Goal: Information Seeking & Learning: Learn about a topic

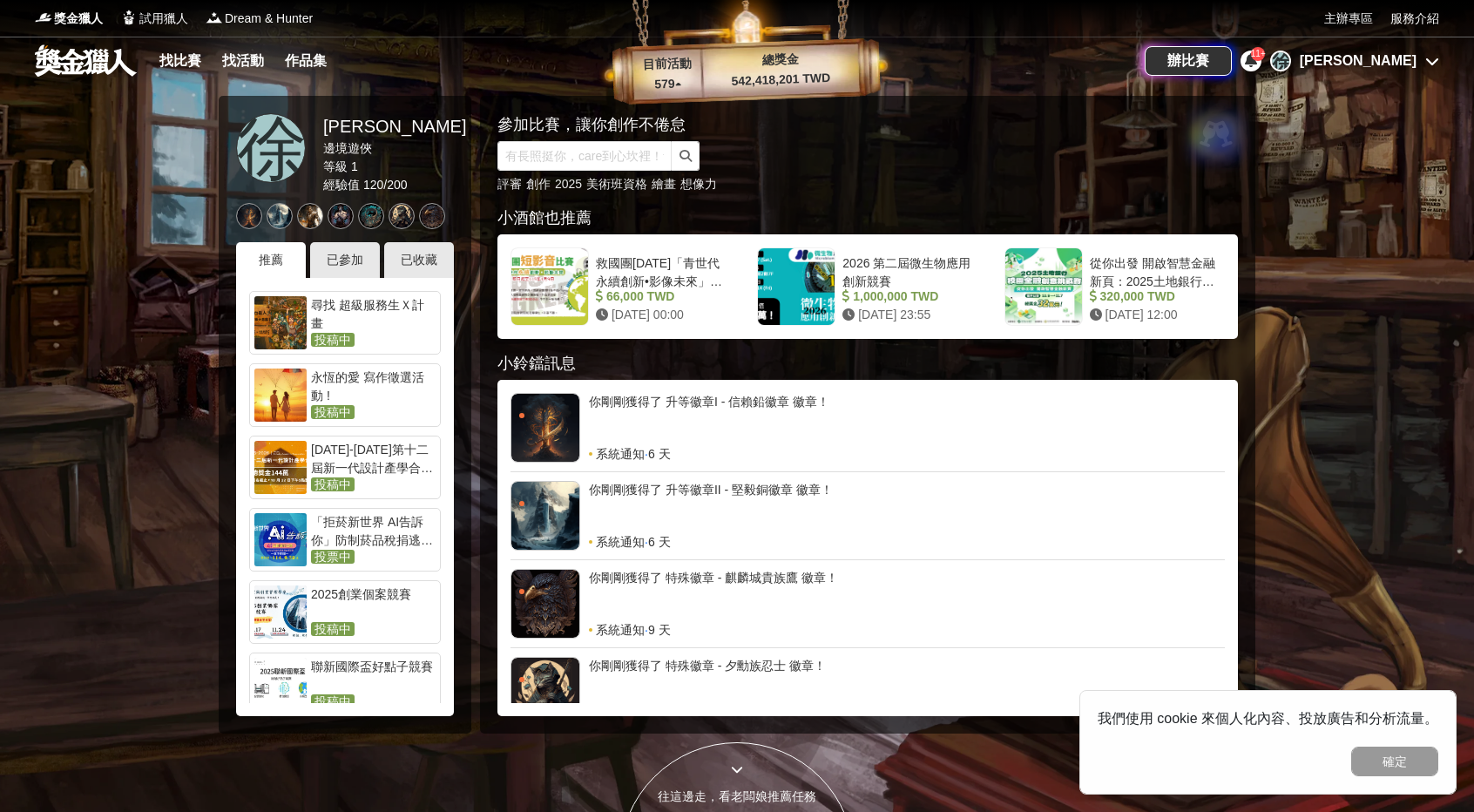
click at [1386, 62] on div "徐光祖" at bounding box center [1358, 61] width 117 height 21
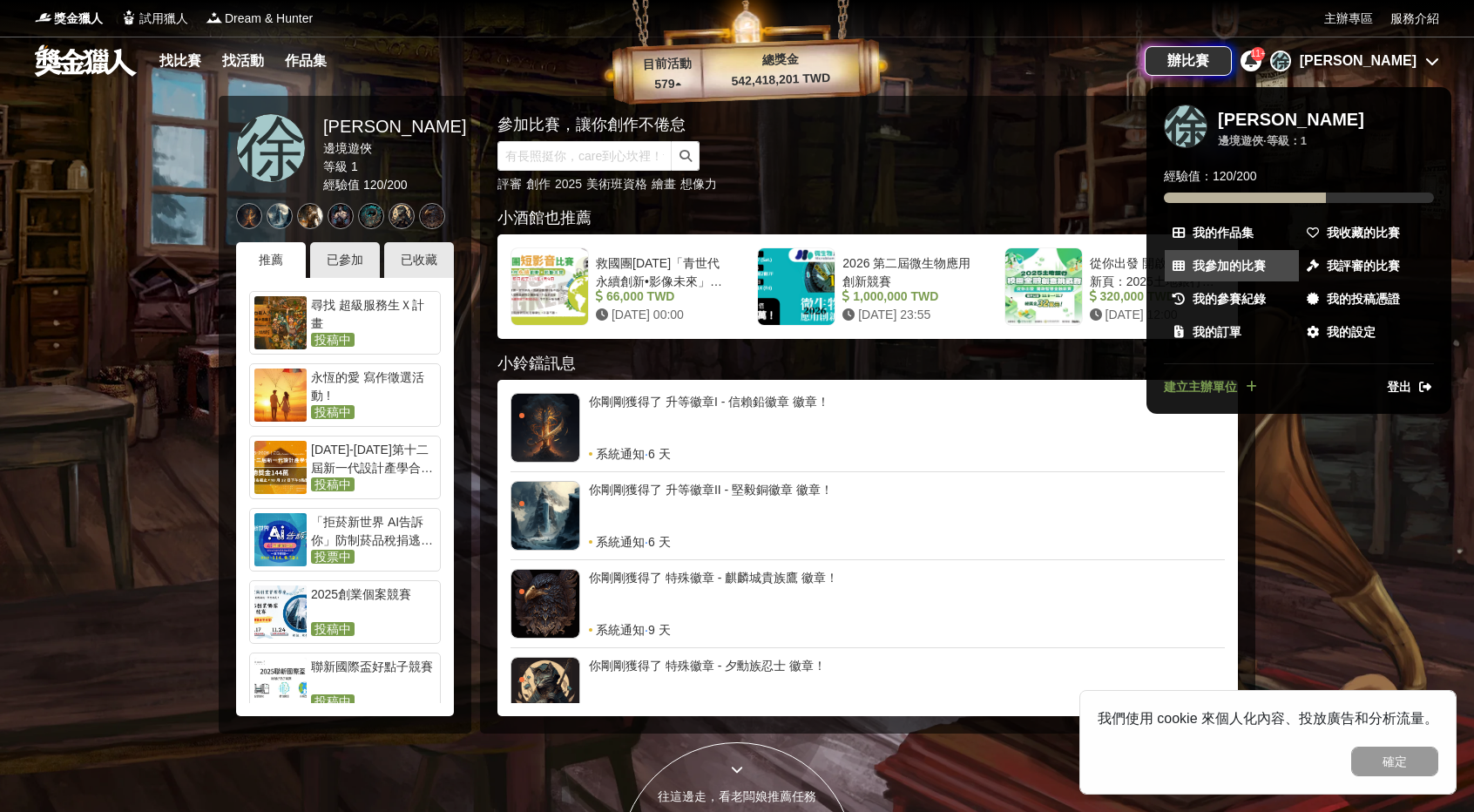
click at [1242, 262] on span "我參加的比賽" at bounding box center [1229, 266] width 73 height 19
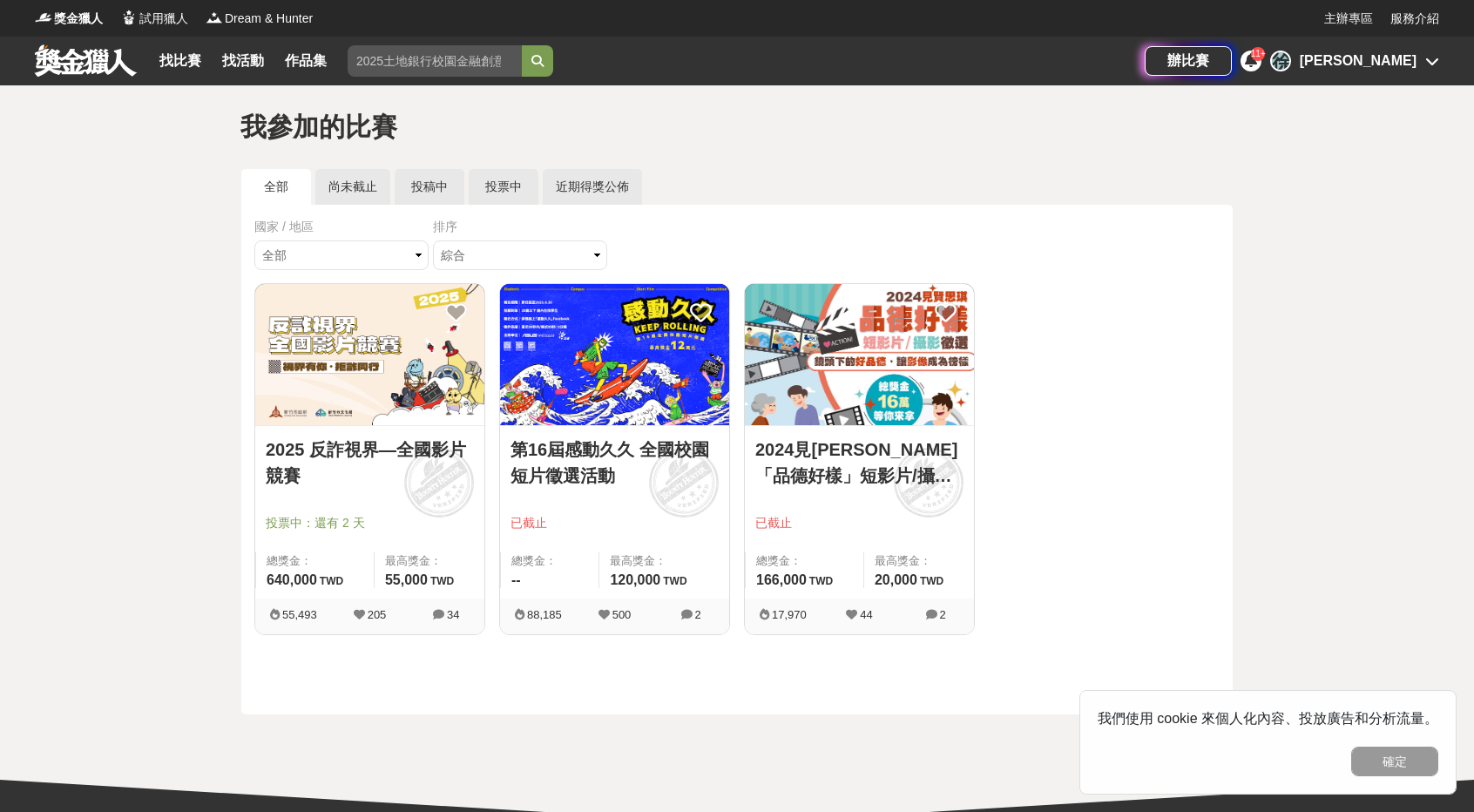
click at [1380, 65] on div "徐光祖" at bounding box center [1358, 61] width 117 height 21
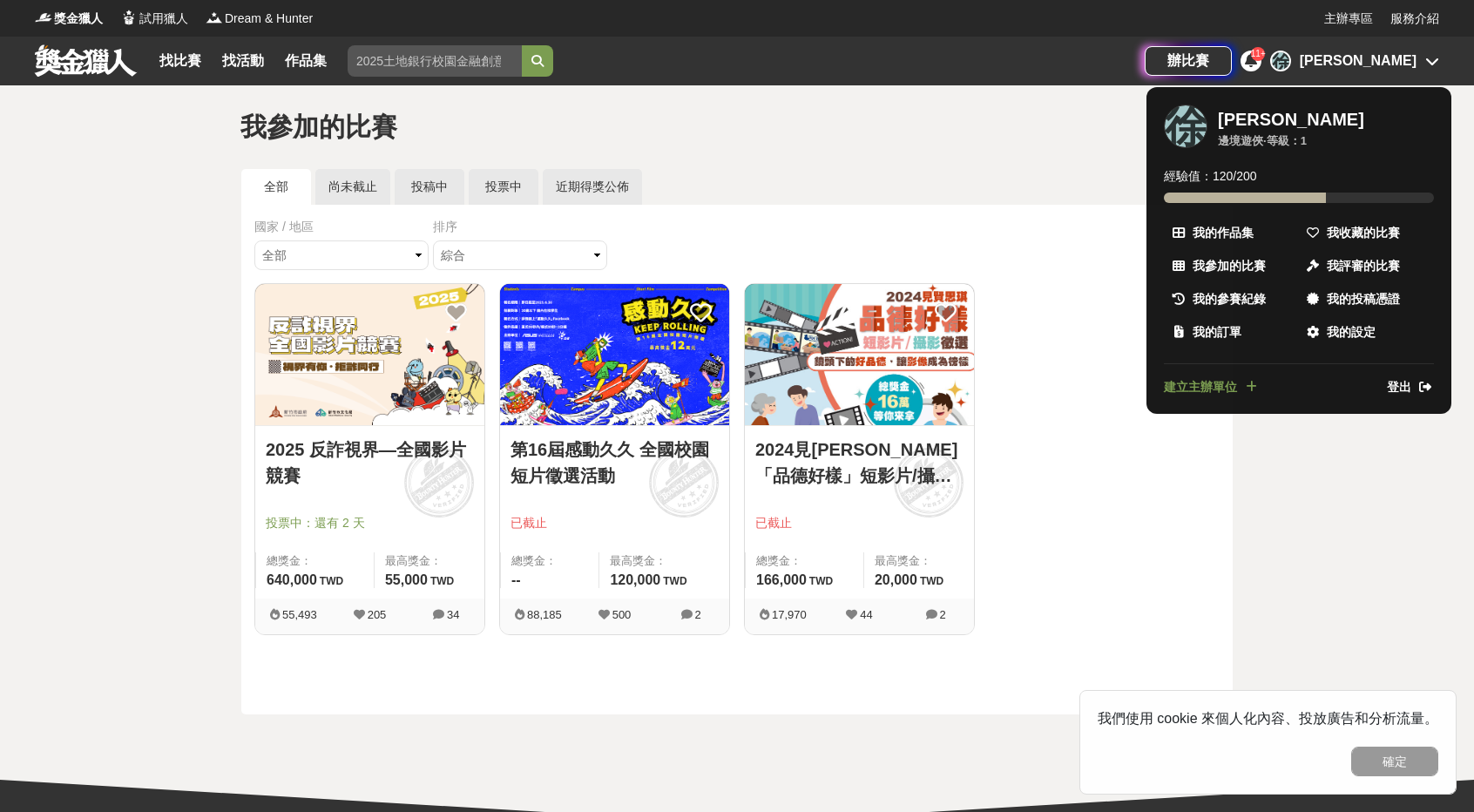
click at [1220, 293] on span "我的參賽紀錄" at bounding box center [1229, 299] width 73 height 19
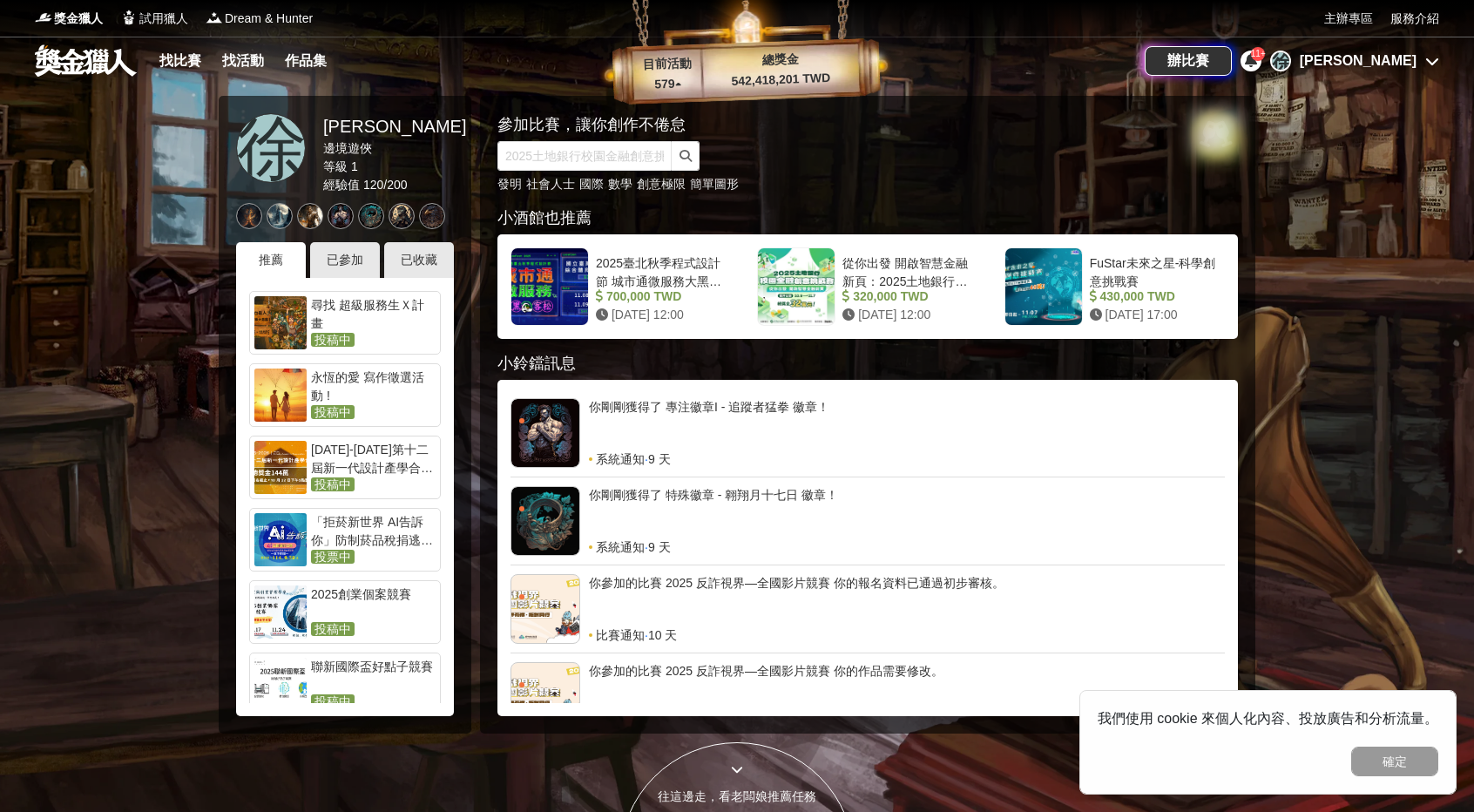
scroll to position [348, 0]
click at [553, 164] on input "text" at bounding box center [585, 156] width 174 height 30
click at [186, 65] on link "找比賽" at bounding box center [180, 61] width 56 height 24
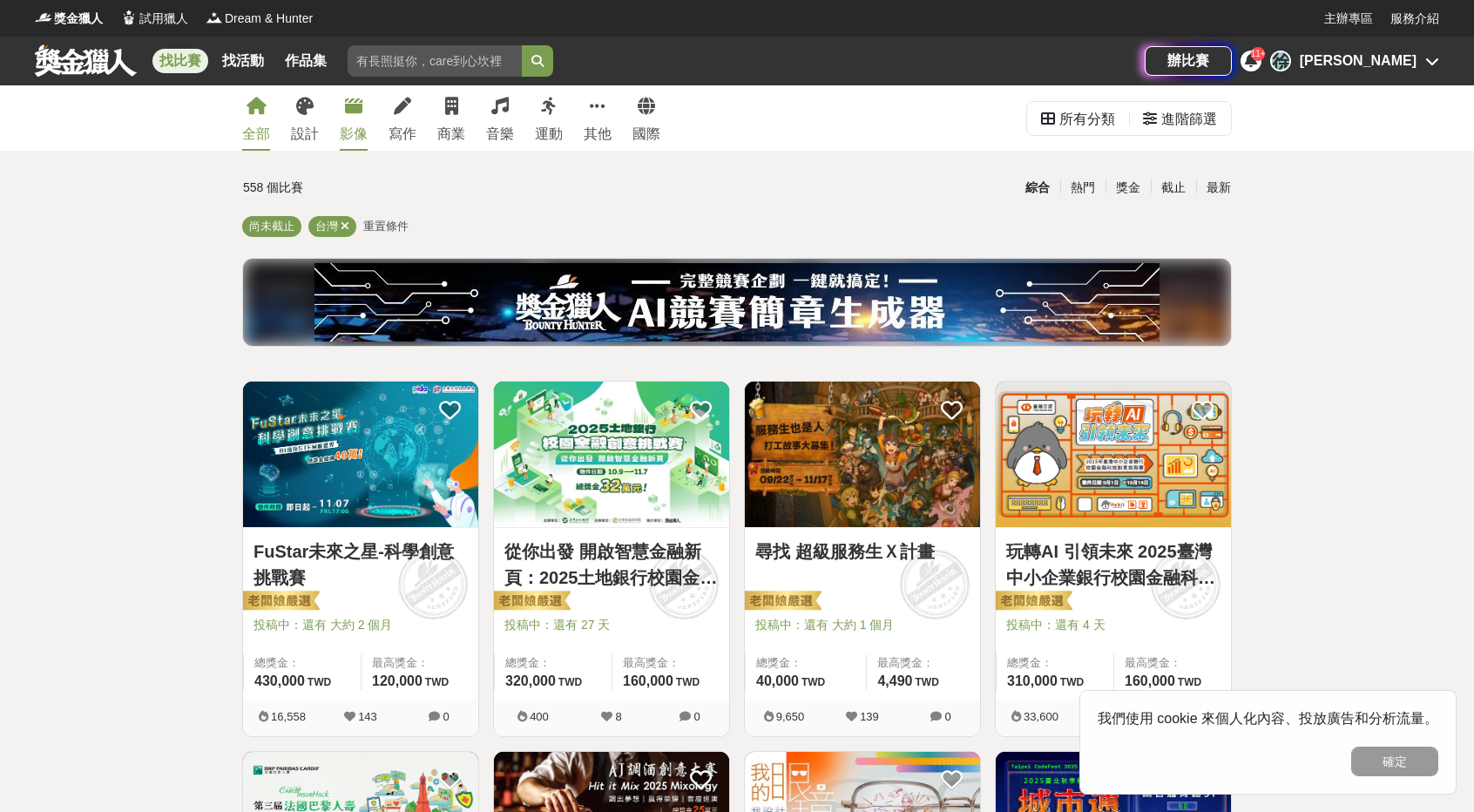
click at [352, 119] on link "影像" at bounding box center [354, 118] width 28 height 65
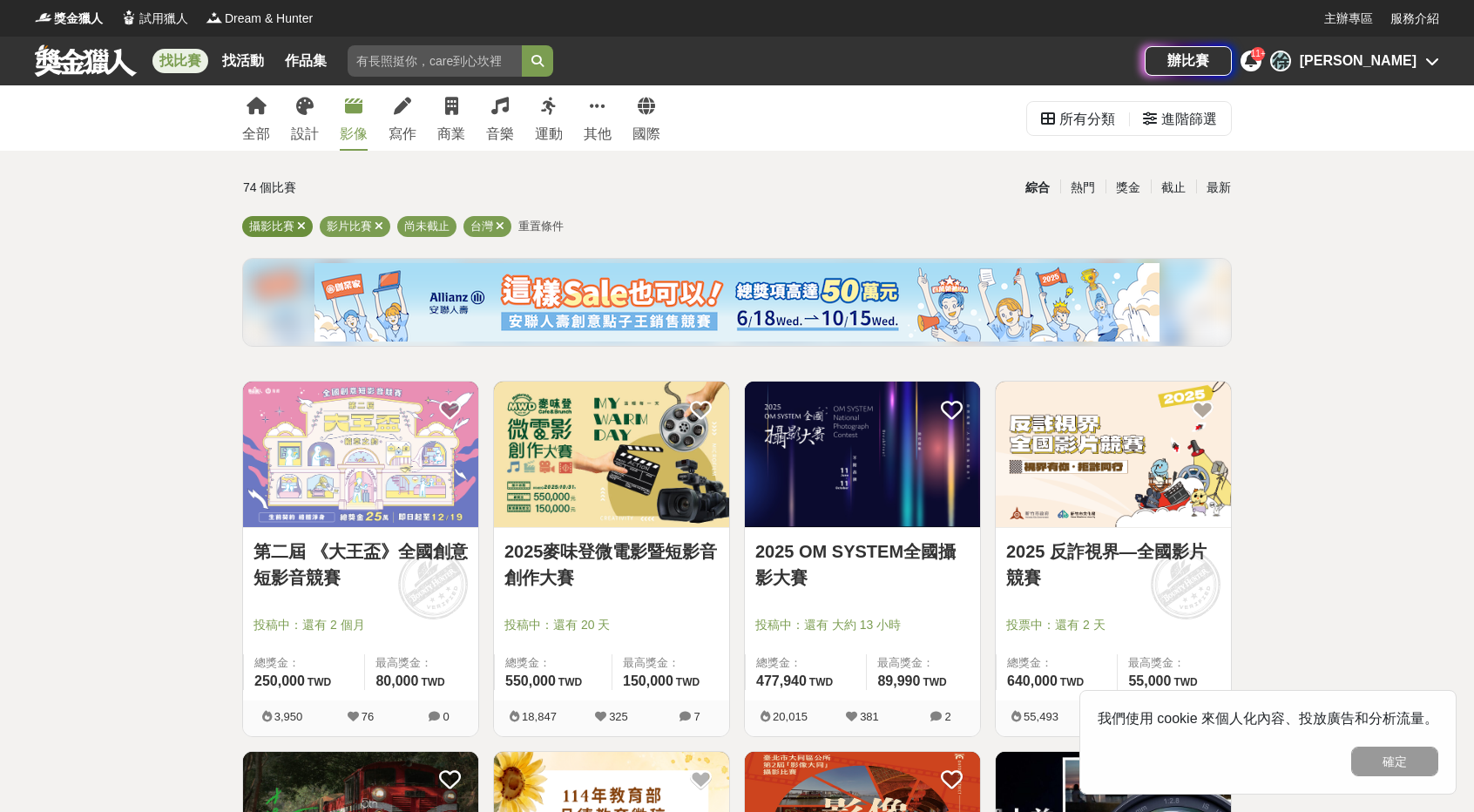
click at [302, 226] on icon at bounding box center [300, 226] width 8 height 11
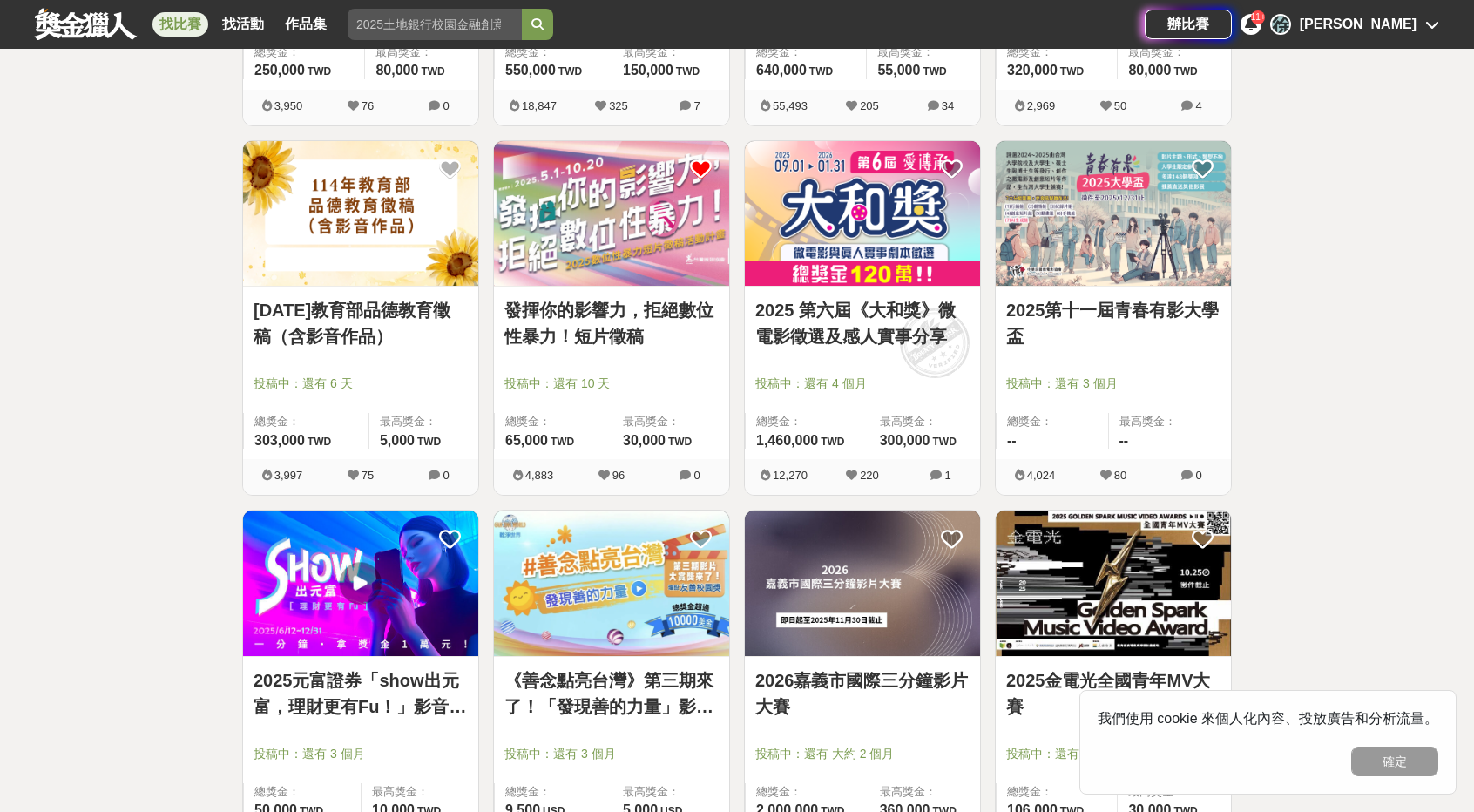
scroll to position [610, 0]
click at [379, 311] on link "114年教育部品德教育徵稿（含影音作品）" at bounding box center [360, 324] width 214 height 52
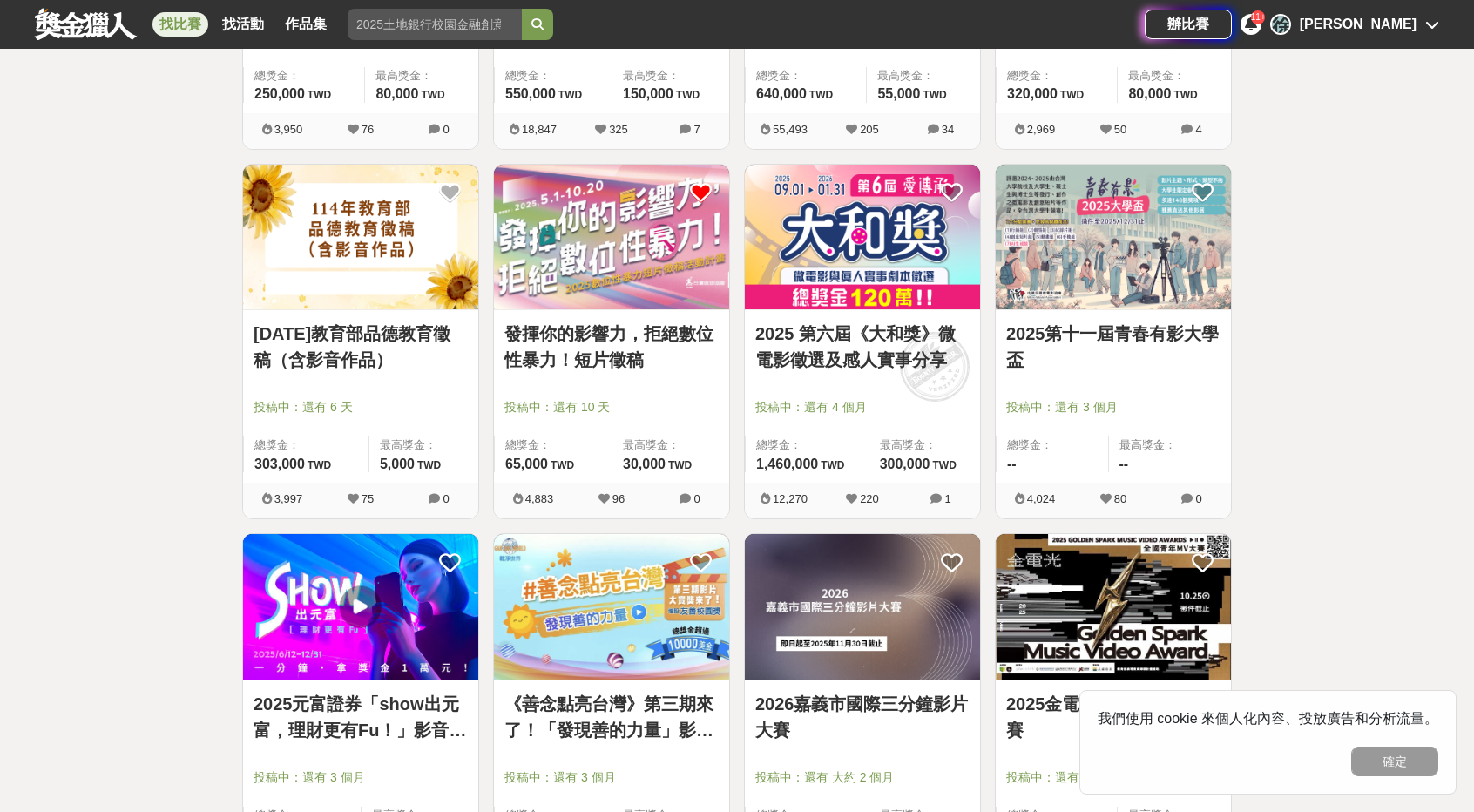
scroll to position [610, 0]
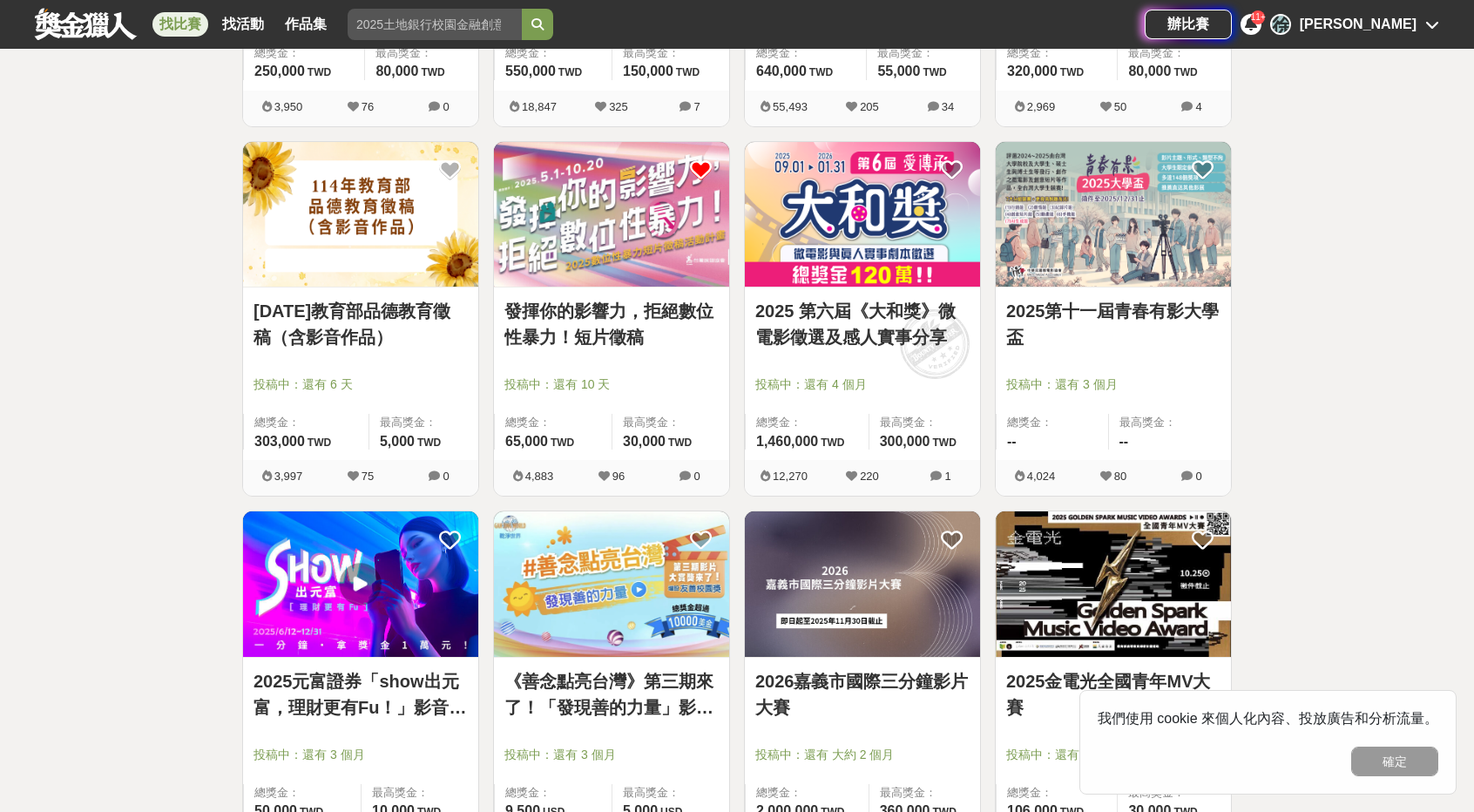
click at [610, 314] on link "發揮你的影響力，拒絕數位性暴力！短片徵稿" at bounding box center [611, 324] width 214 height 52
click at [1265, 21] on span "11+" at bounding box center [1258, 17] width 15 height 9
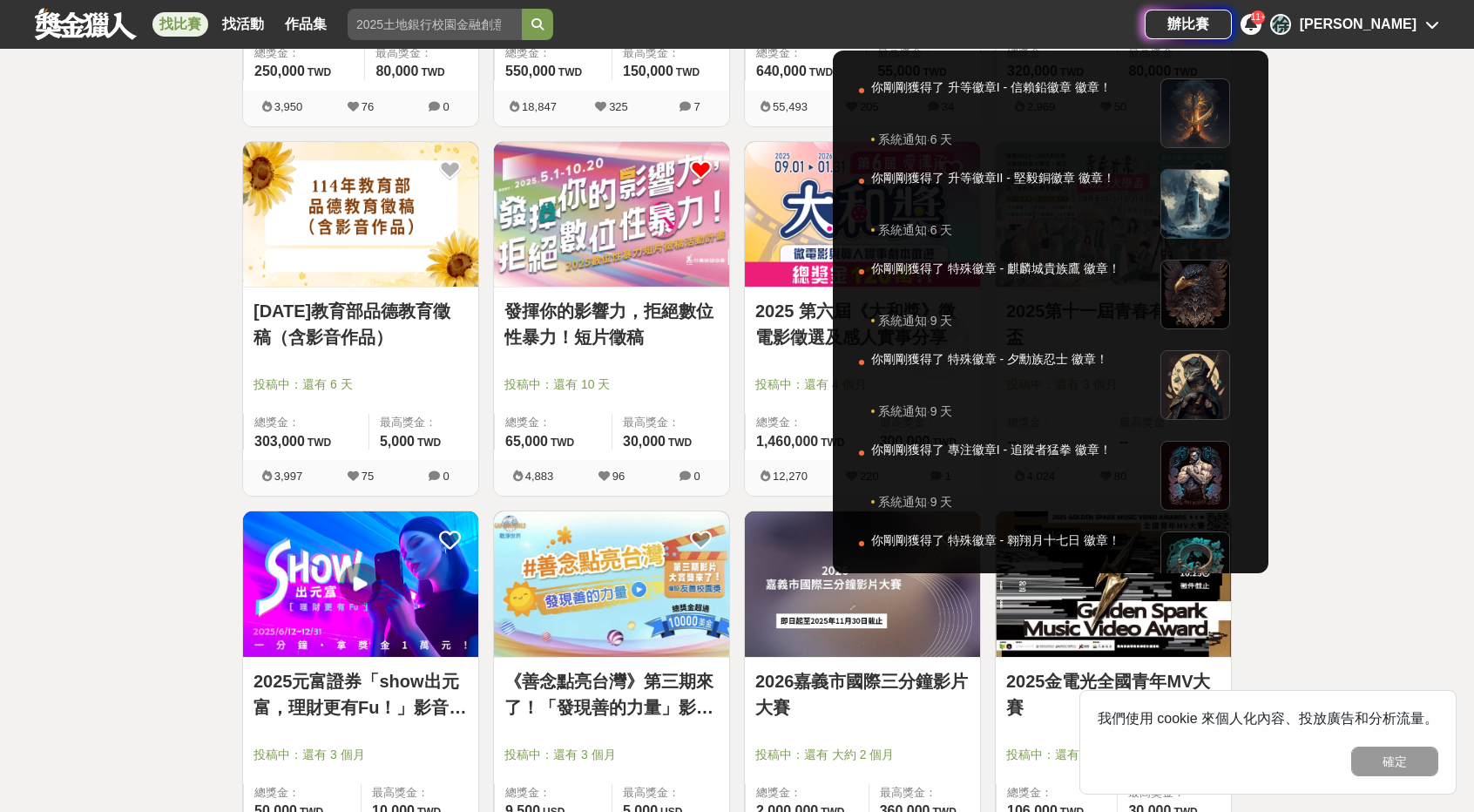
click at [1257, 29] on icon at bounding box center [1251, 23] width 12 height 14
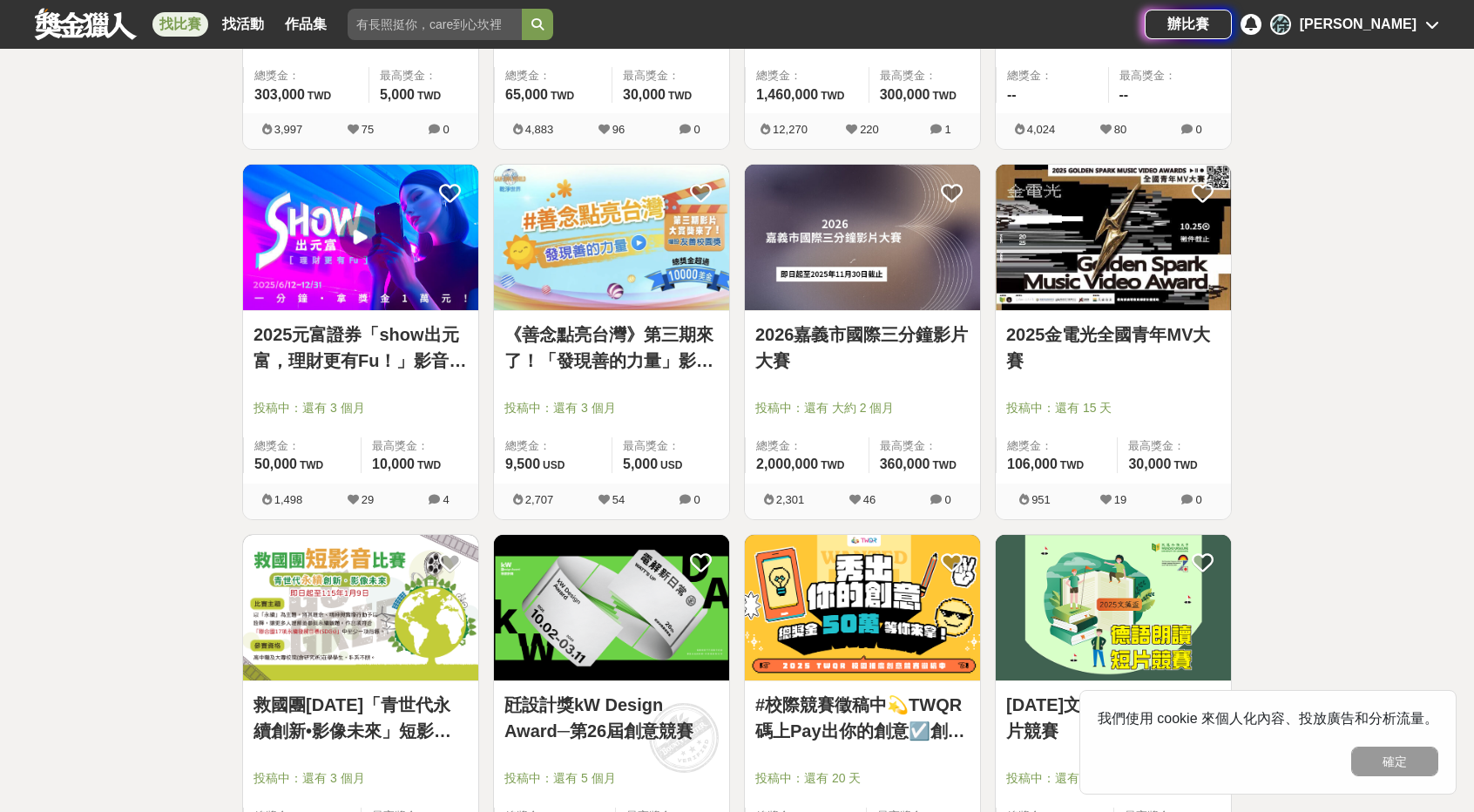
scroll to position [958, 0]
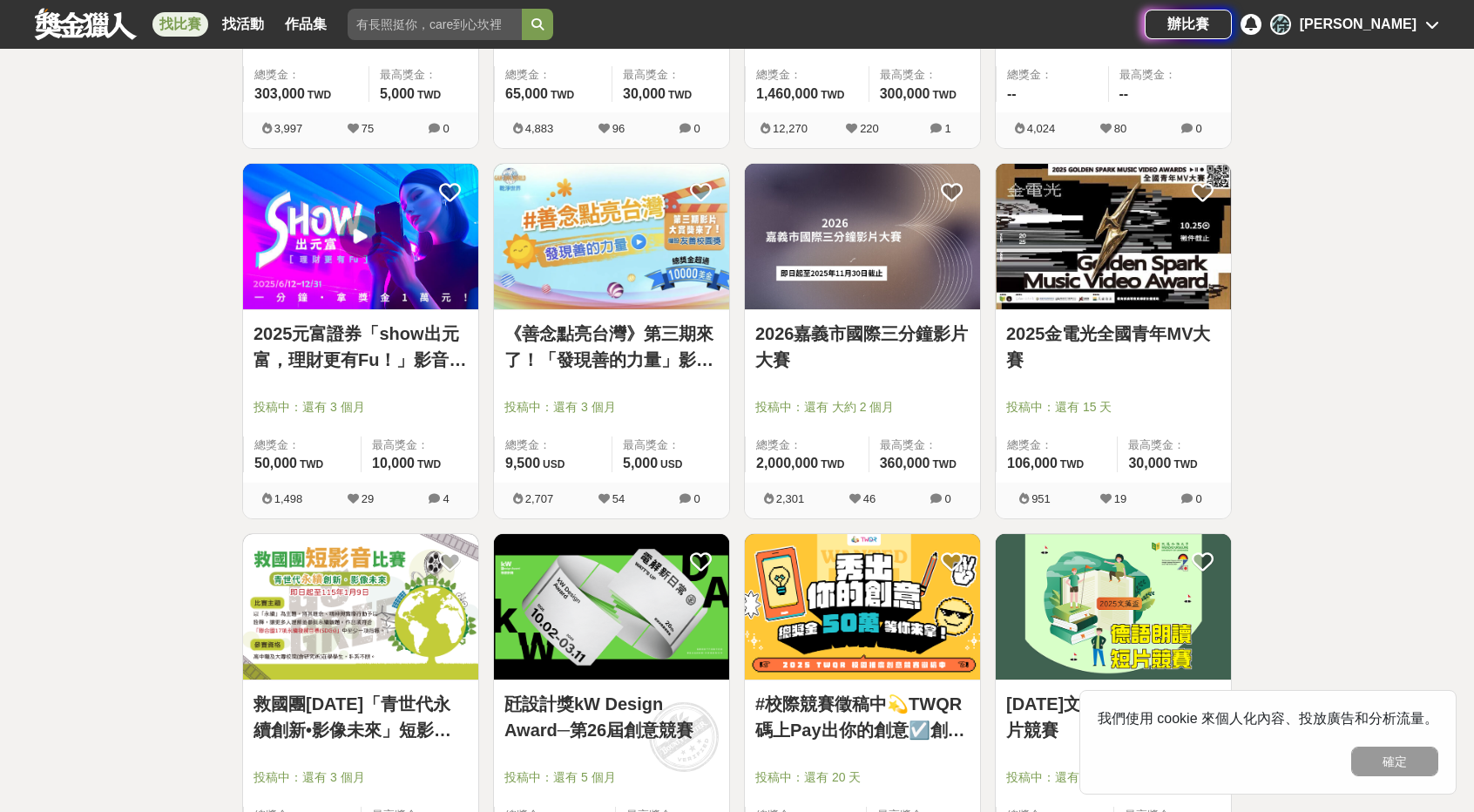
click at [1076, 331] on link "2025金電光全國青年MV大賽" at bounding box center [1112, 347] width 214 height 52
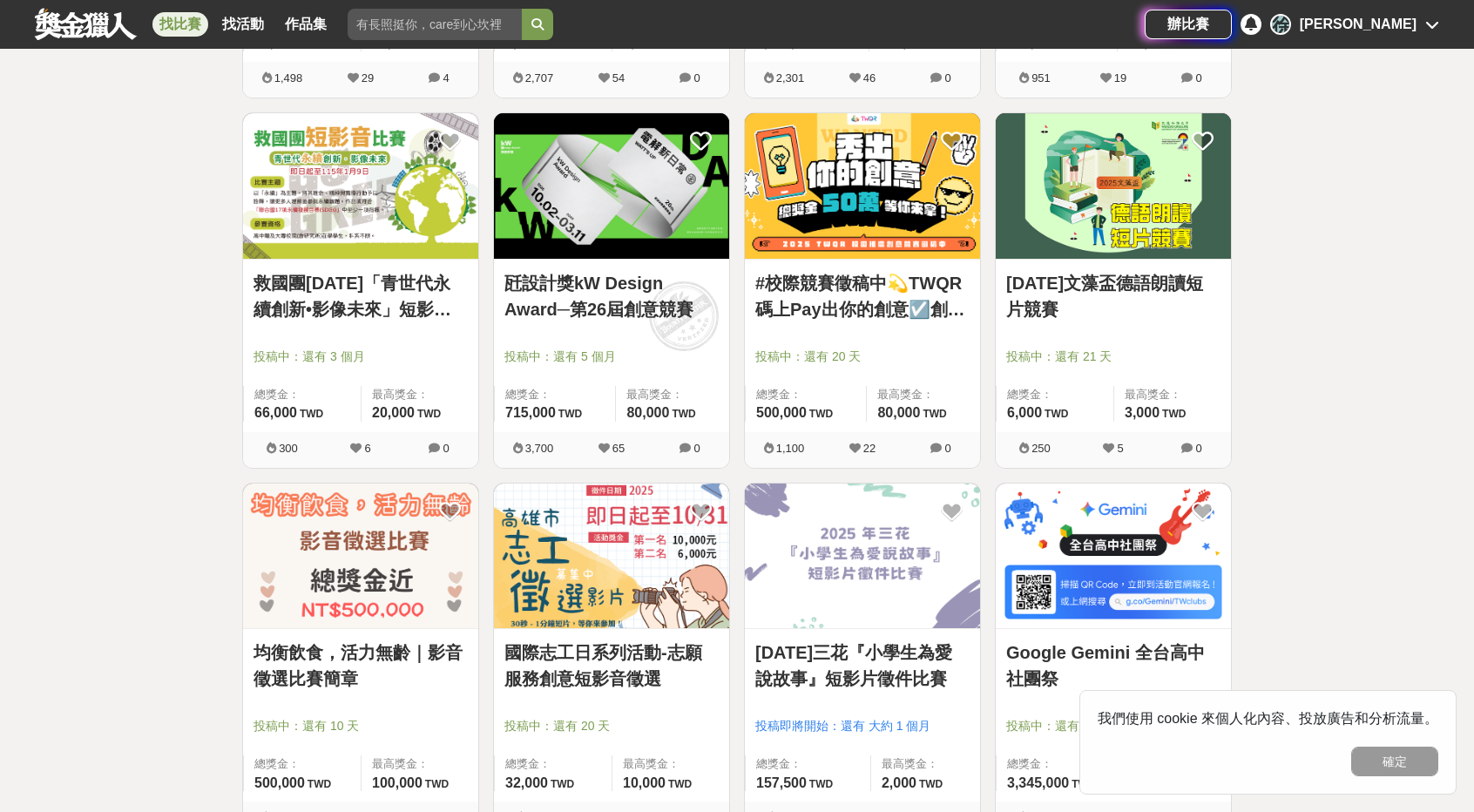
scroll to position [1379, 0]
click at [321, 282] on link "救國團114年「青世代永續創新•影像未來」短影音比賽" at bounding box center [360, 295] width 214 height 52
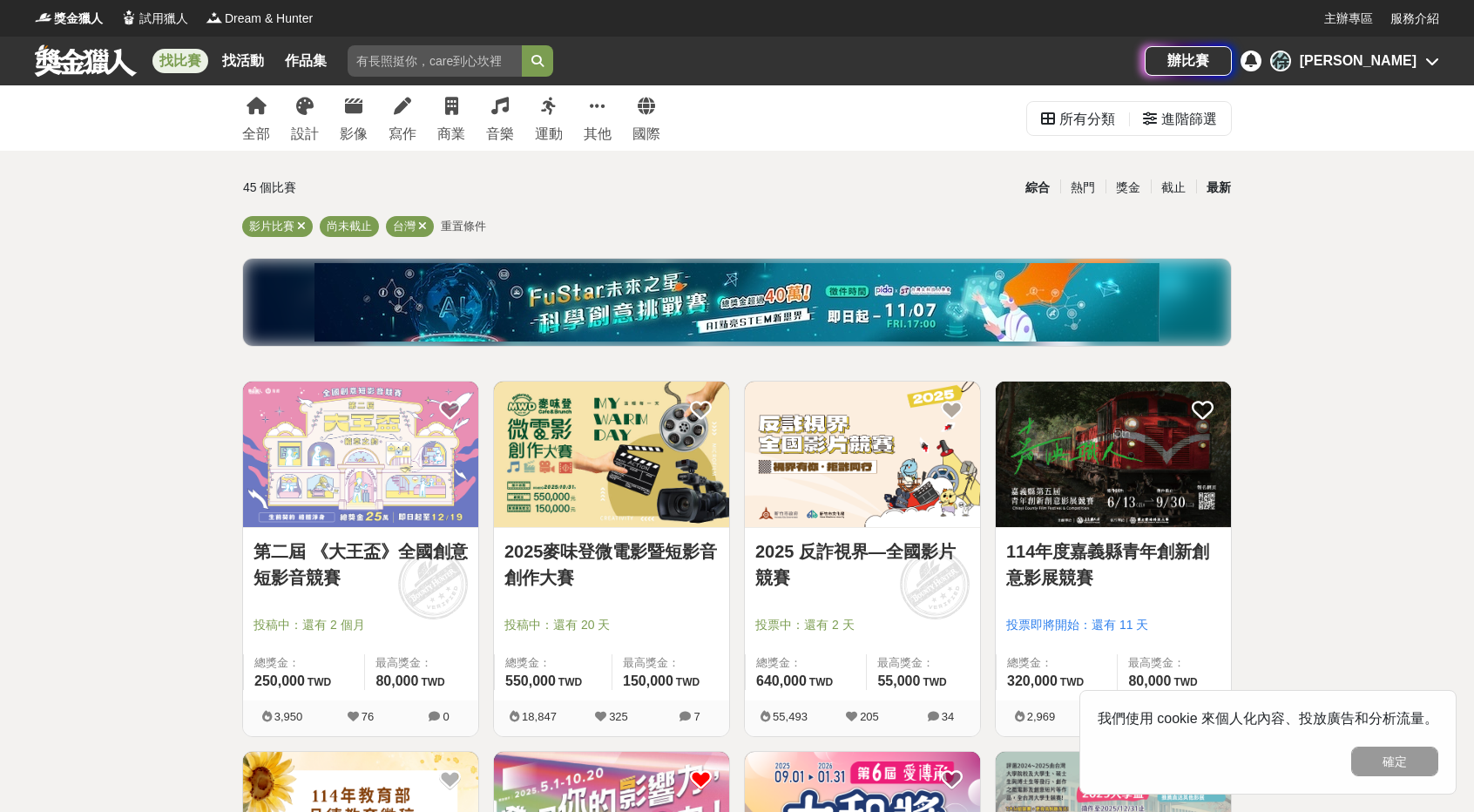
click at [1225, 194] on div "最新" at bounding box center [1218, 187] width 45 height 31
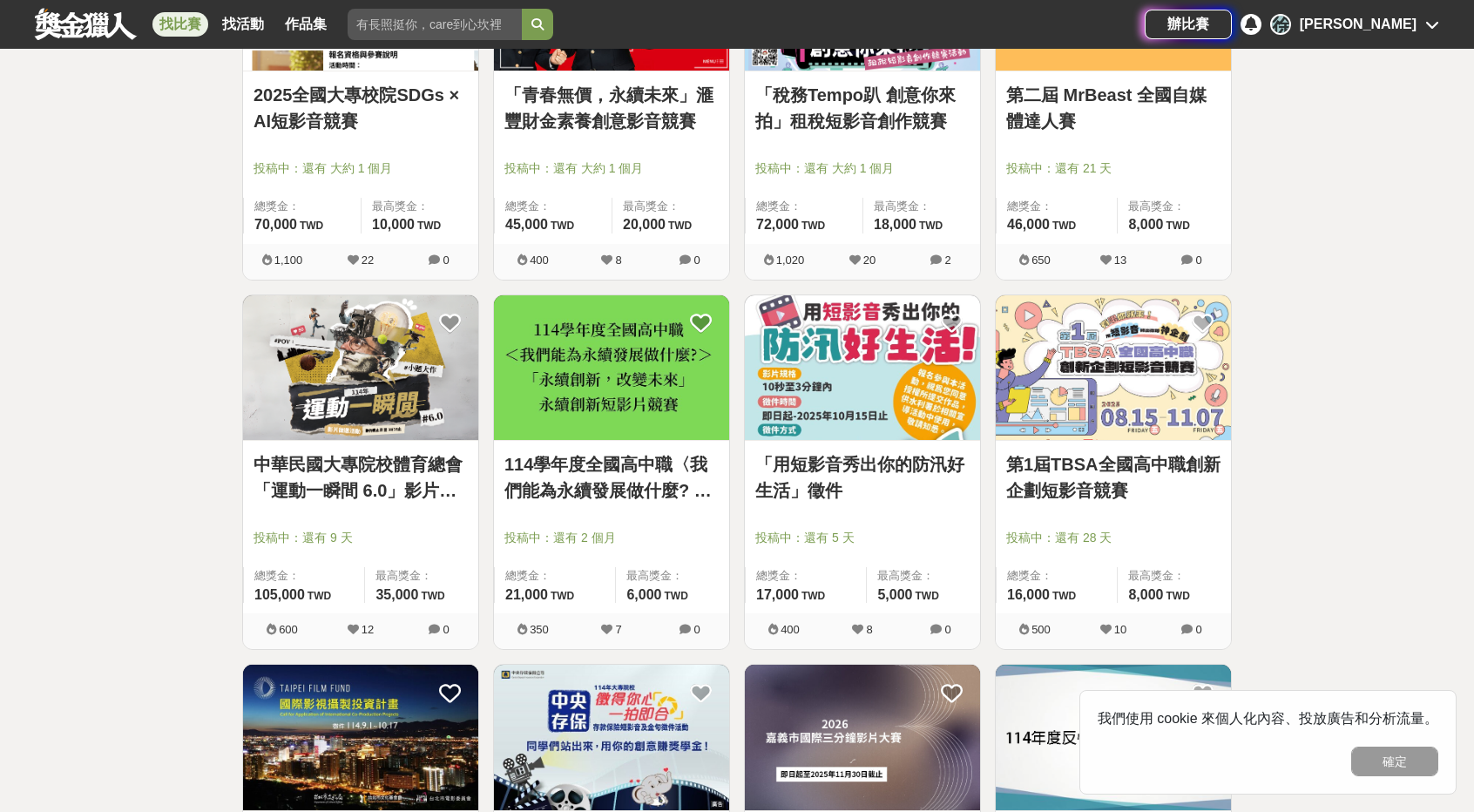
scroll to position [1567, 0]
click at [318, 459] on link "中華民國大專院校體育總會「運動一瞬間 6.0」影片徵選活動" at bounding box center [360, 477] width 214 height 52
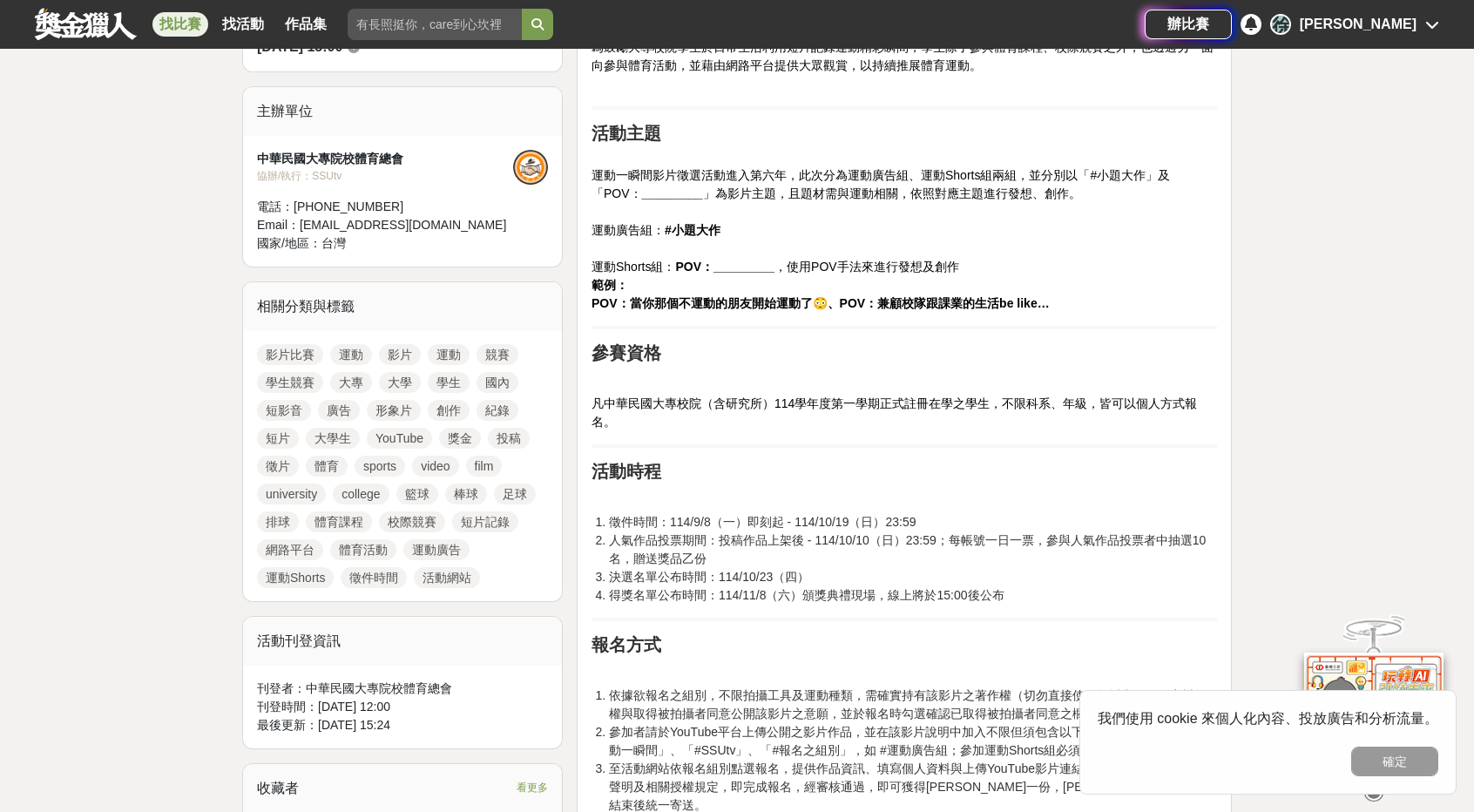
scroll to position [610, 0]
click at [472, 493] on link "棒球" at bounding box center [465, 493] width 42 height 21
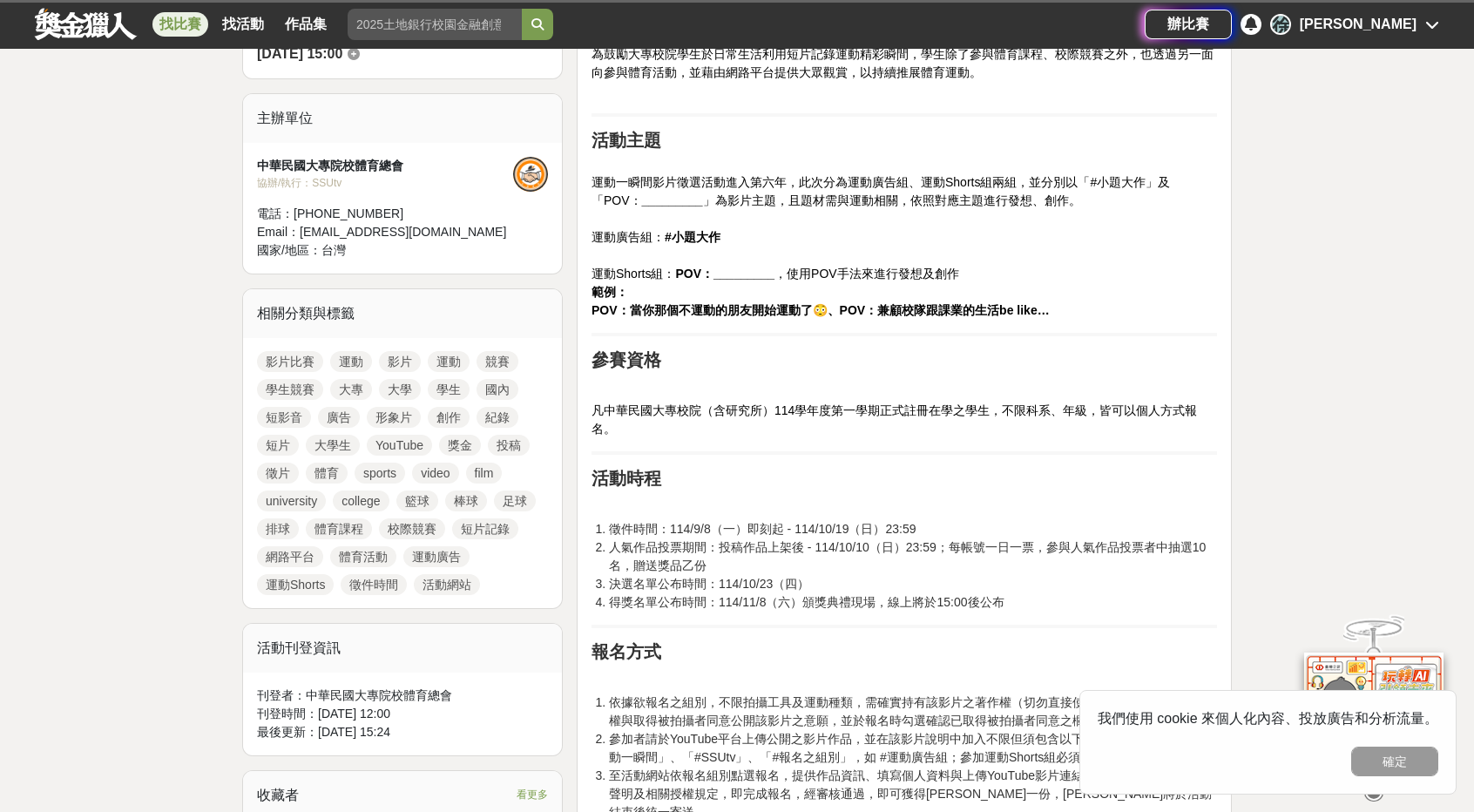
scroll to position [610, 0]
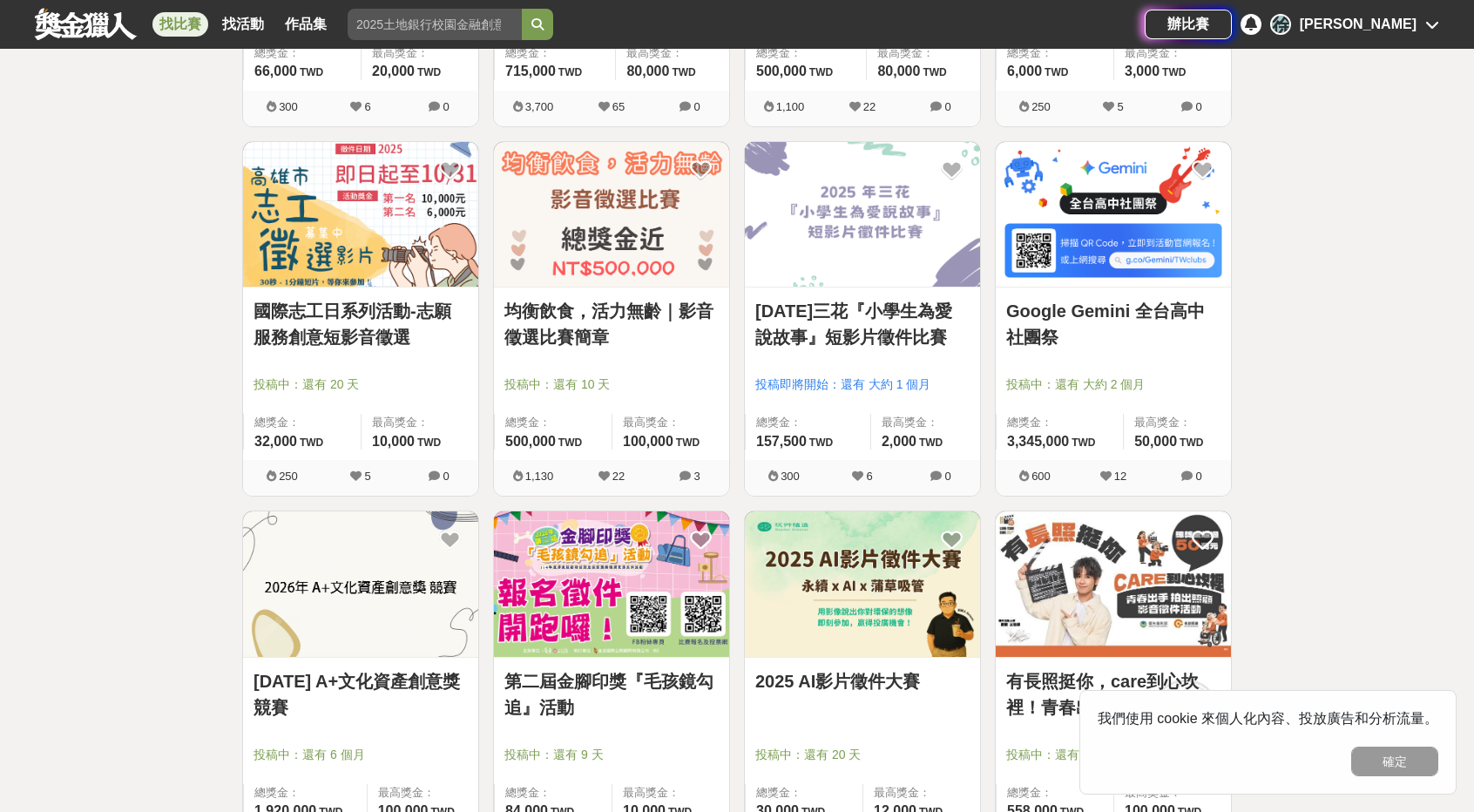
scroll to position [610, 0]
click at [1091, 320] on link "Google Gemini 全台高中社團祭" at bounding box center [1112, 324] width 214 height 52
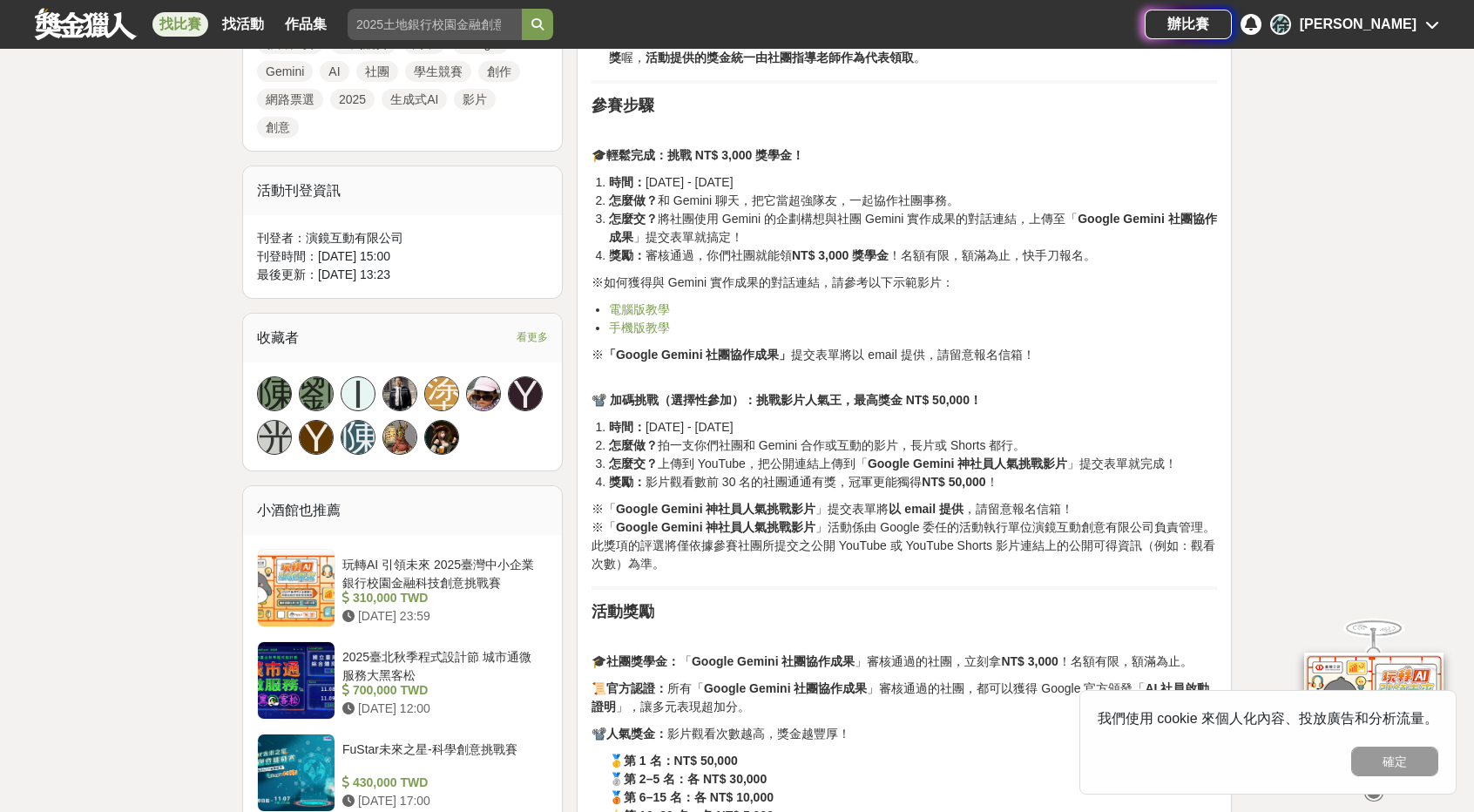
scroll to position [870, 0]
click at [624, 308] on link "電腦版教學" at bounding box center [640, 310] width 61 height 14
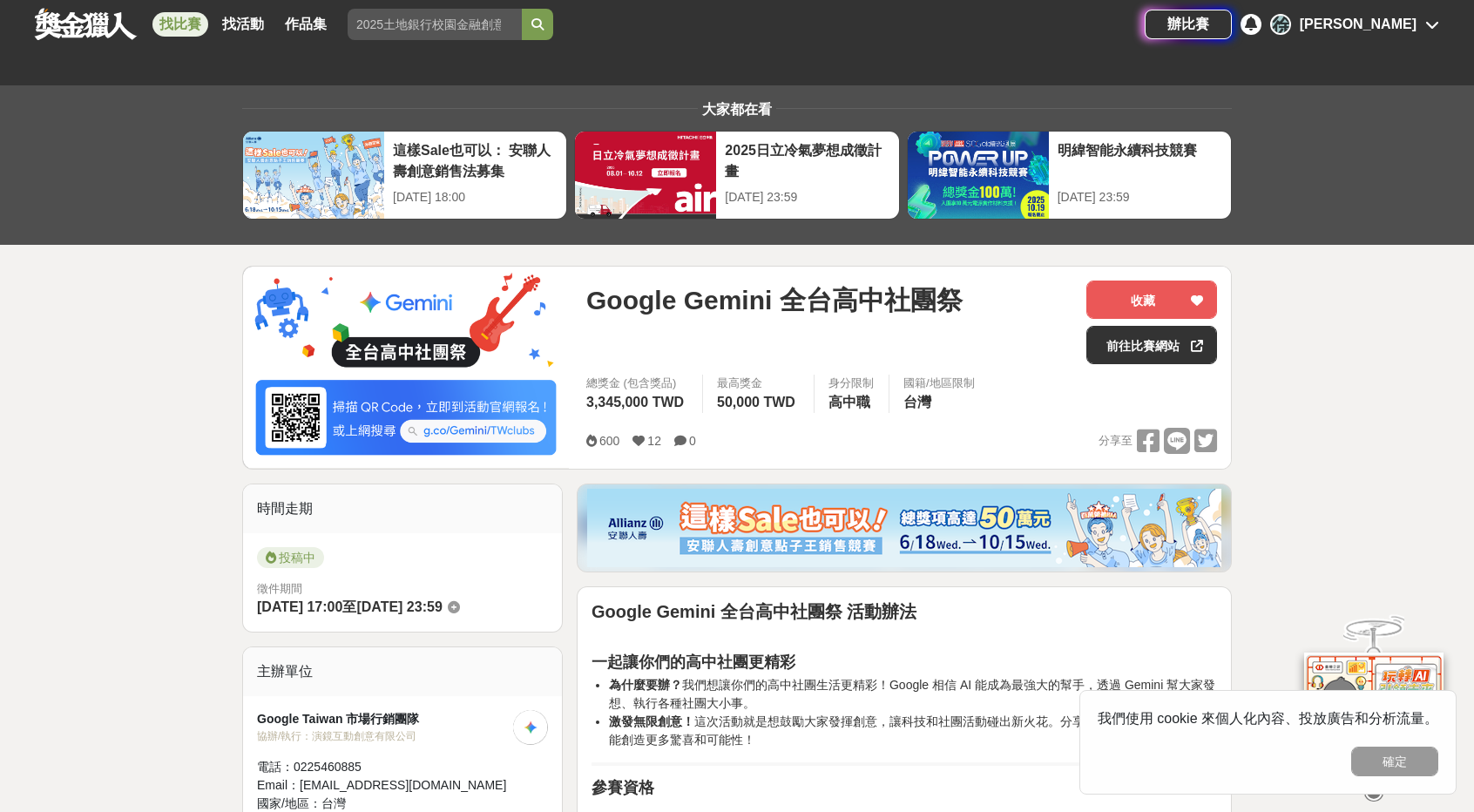
scroll to position [0, 0]
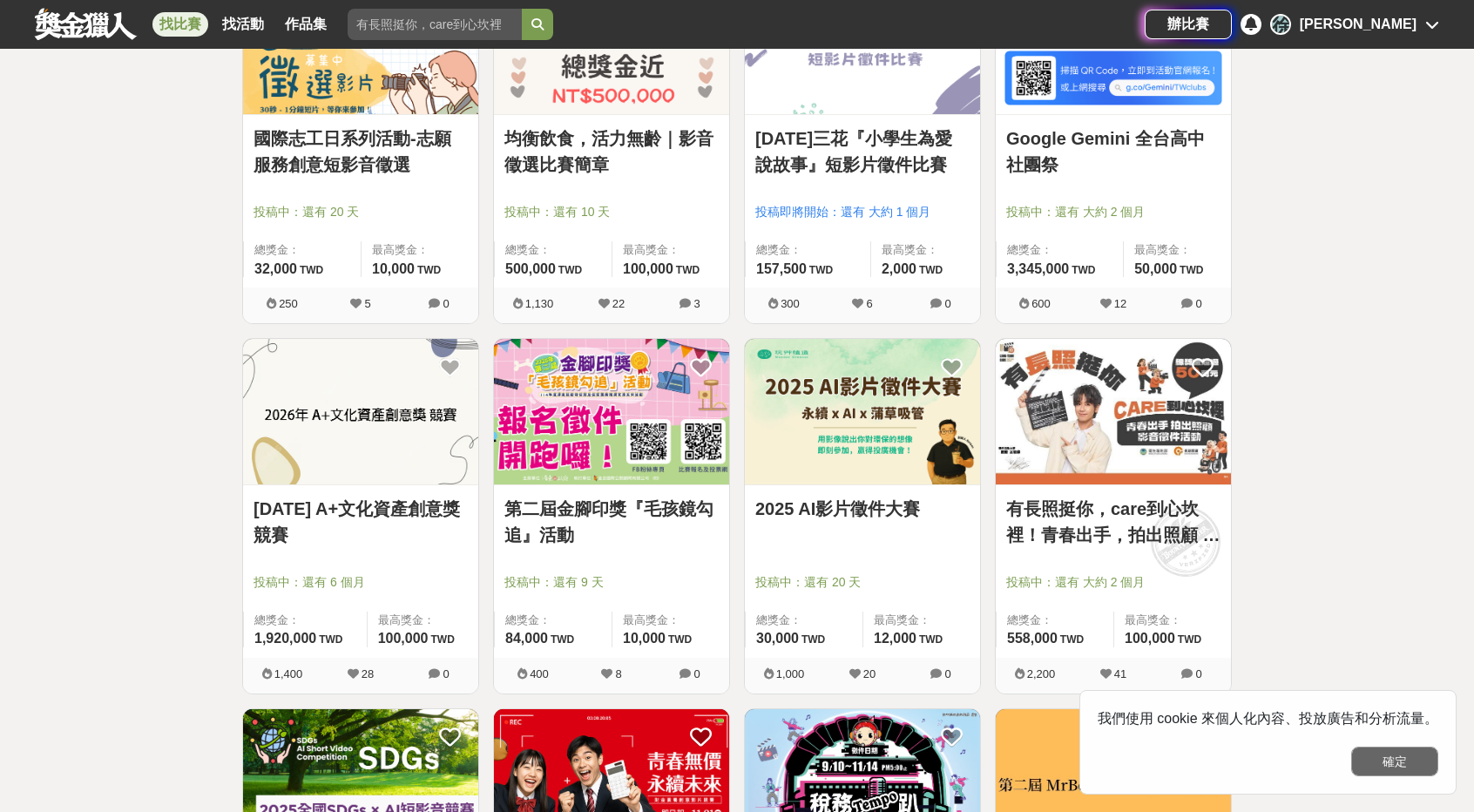
scroll to position [783, 0]
click at [1366, 642] on div "全部 設計 影像 寫作 商業 音樂 運動 其他 國際 所有分類 進階篩選 45 個比賽 綜合 熱門 獎金 截止 最新 影片比賽 尚未截止 台灣 重置條件 救國…" at bounding box center [737, 684] width 1474 height 2764
click at [565, 504] on link "第二屆金腳印獎『毛孩鏡勾追』活動" at bounding box center [611, 521] width 214 height 52
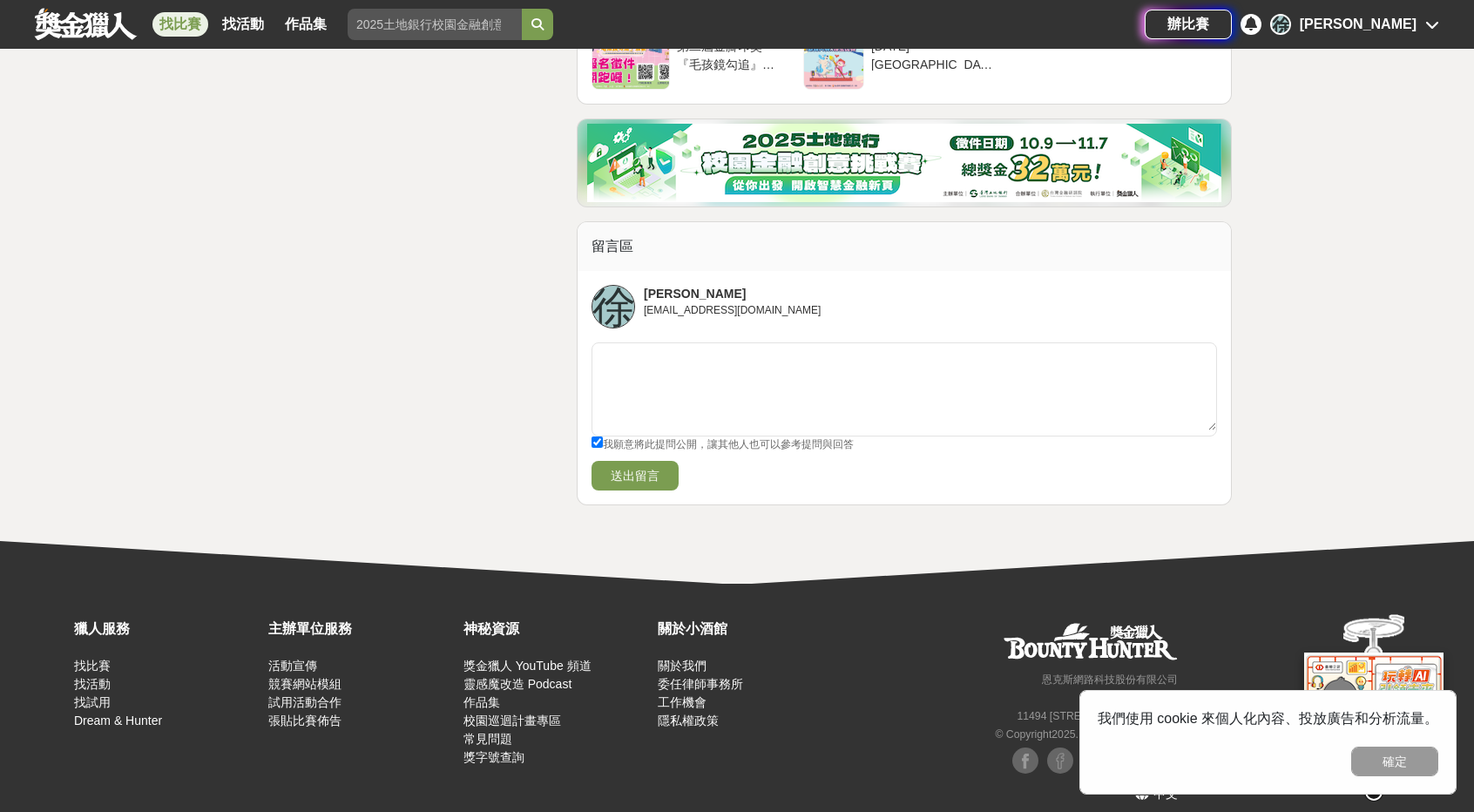
scroll to position [5723, 0]
